Goal: Transaction & Acquisition: Obtain resource

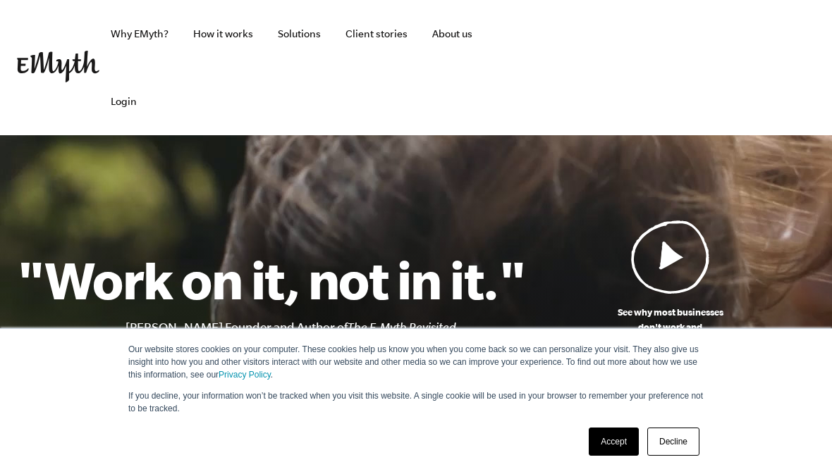
click at [608, 441] on link "Accept" at bounding box center [614, 442] width 50 height 28
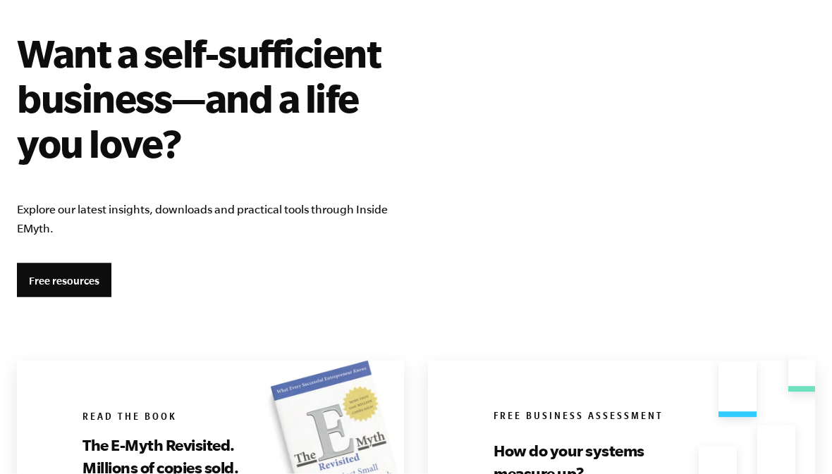
scroll to position [2575, 0]
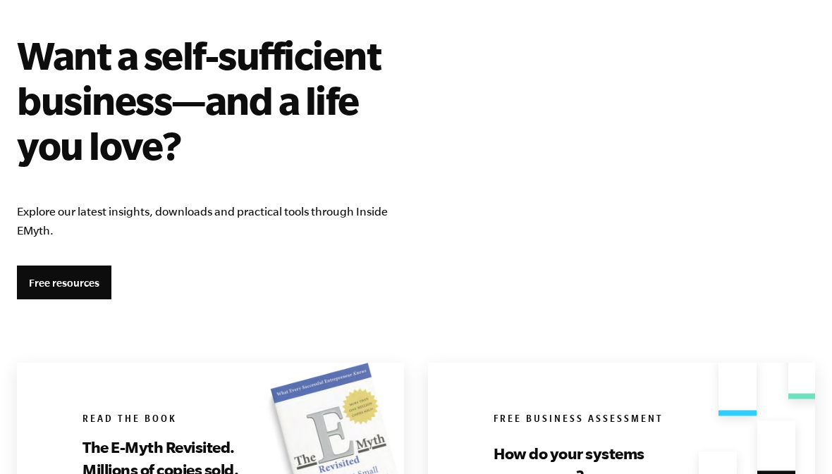
click at [61, 286] on link "Free resources" at bounding box center [64, 283] width 94 height 34
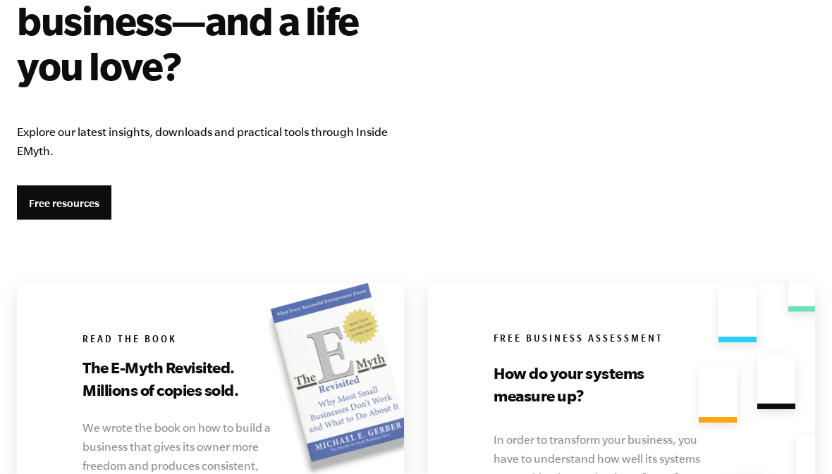
scroll to position [2656, 0]
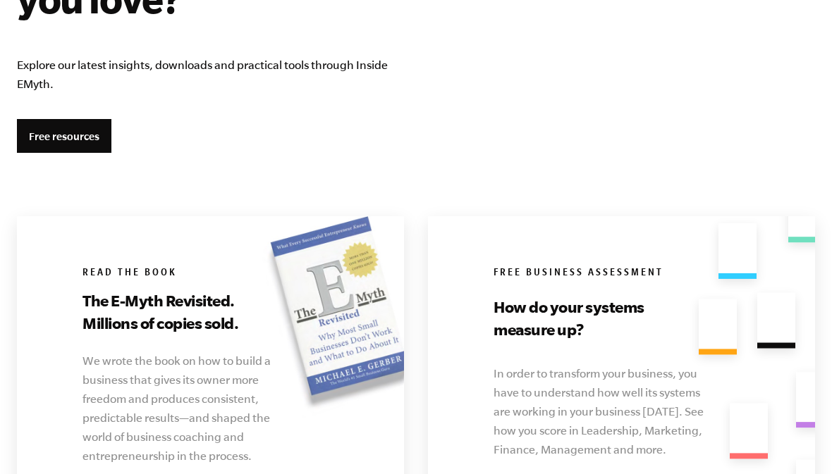
scroll to position [0, 0]
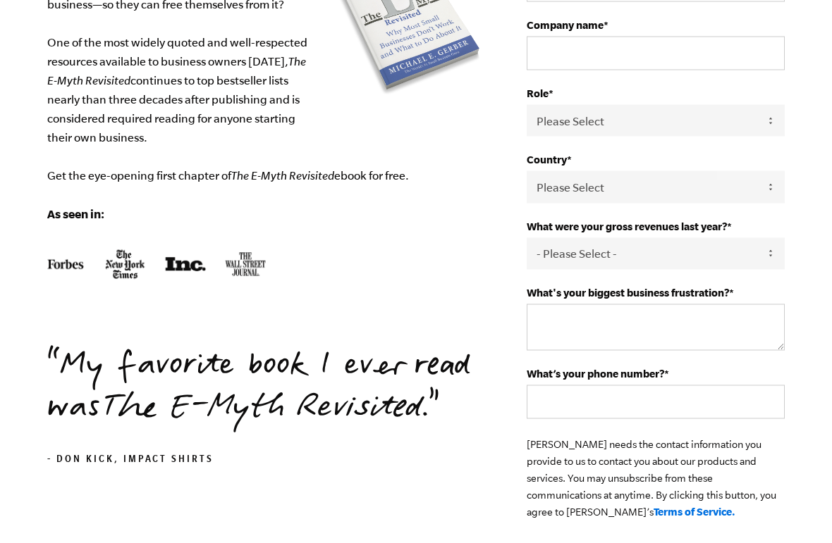
scroll to position [283, 0]
